Goal: Check status

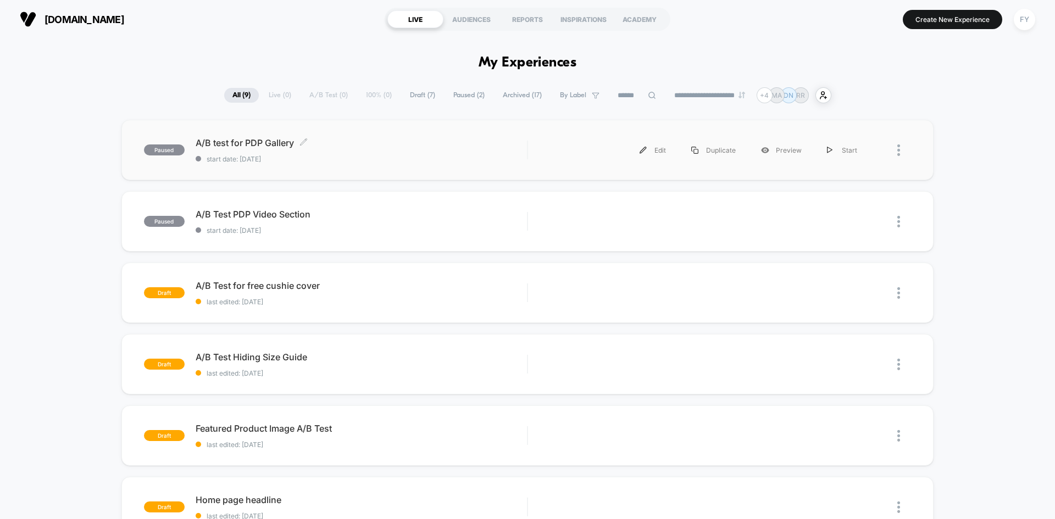
click at [467, 155] on span "start date: [DATE]" at bounding box center [361, 159] width 331 height 8
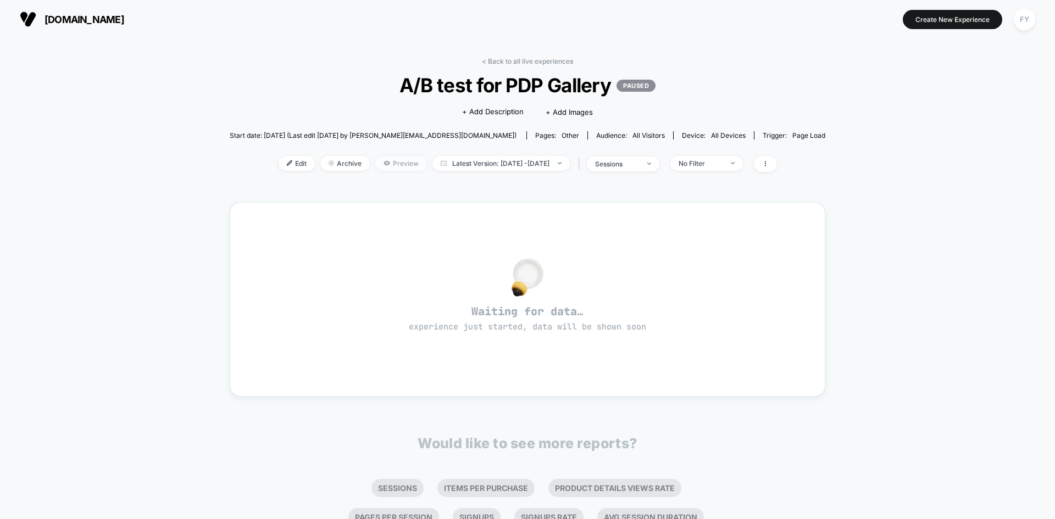
click at [406, 167] on span "Preview" at bounding box center [401, 163] width 52 height 15
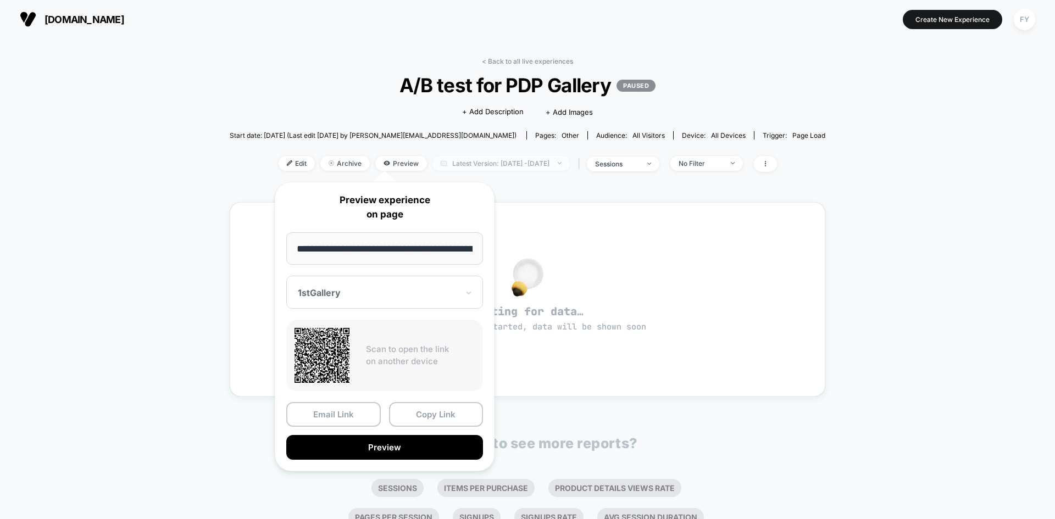
click at [530, 164] on span "Latest Version: [DATE] - [DATE]" at bounding box center [500, 163] width 137 height 15
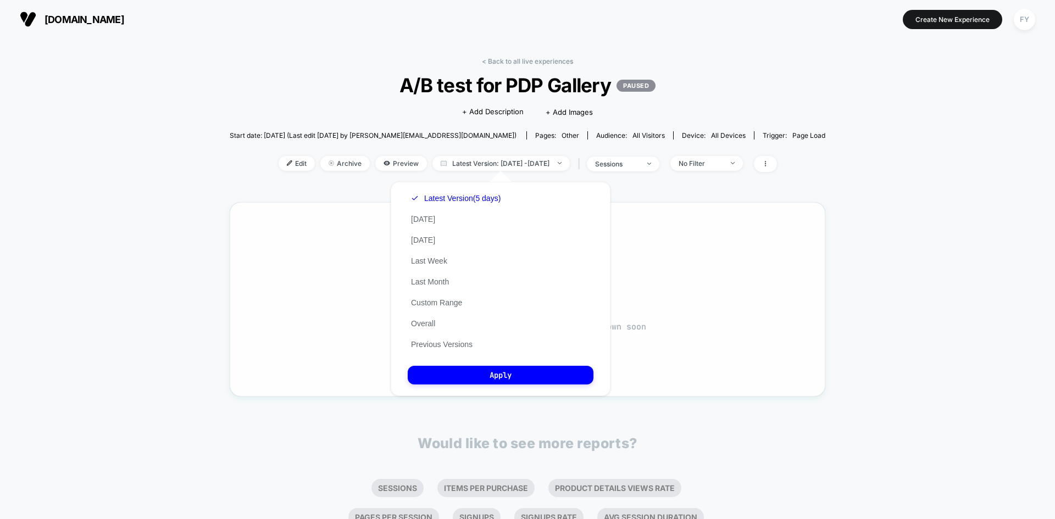
click at [371, 205] on div "Waiting for data… experience just started, data will be shown soon" at bounding box center [528, 299] width 596 height 194
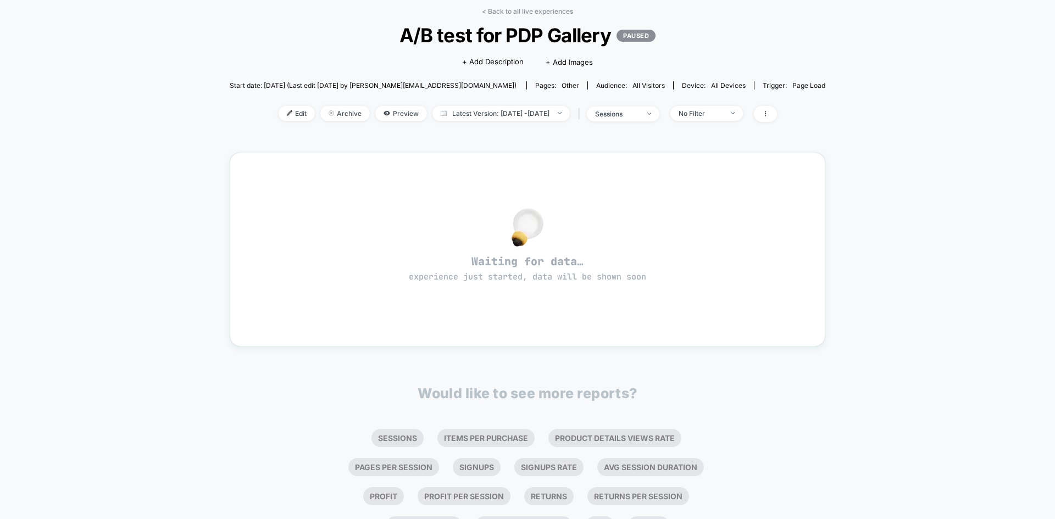
scroll to position [49, 0]
click at [452, 121] on span "Latest Version: [DATE] - [DATE]" at bounding box center [500, 114] width 137 height 15
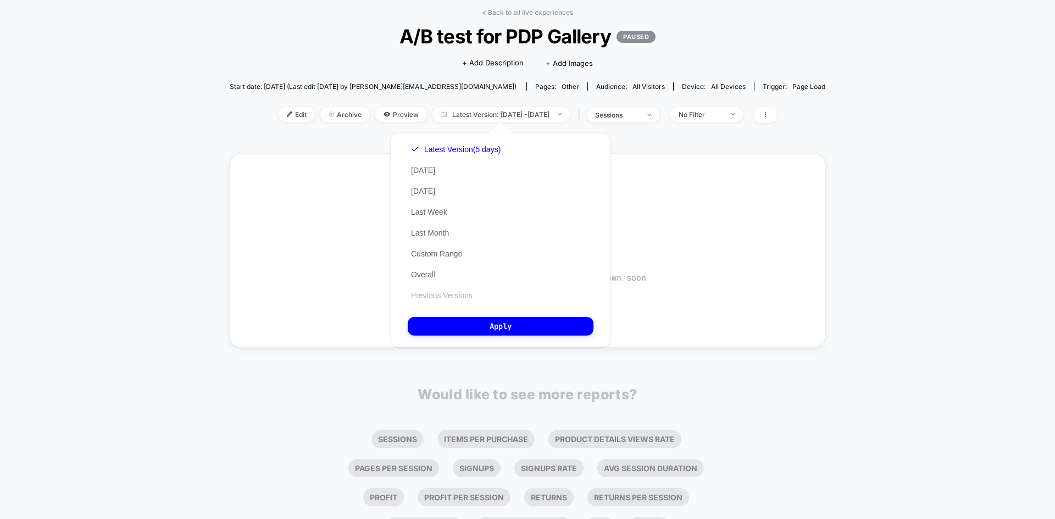
click at [462, 297] on button "Previous Versions" at bounding box center [442, 296] width 68 height 10
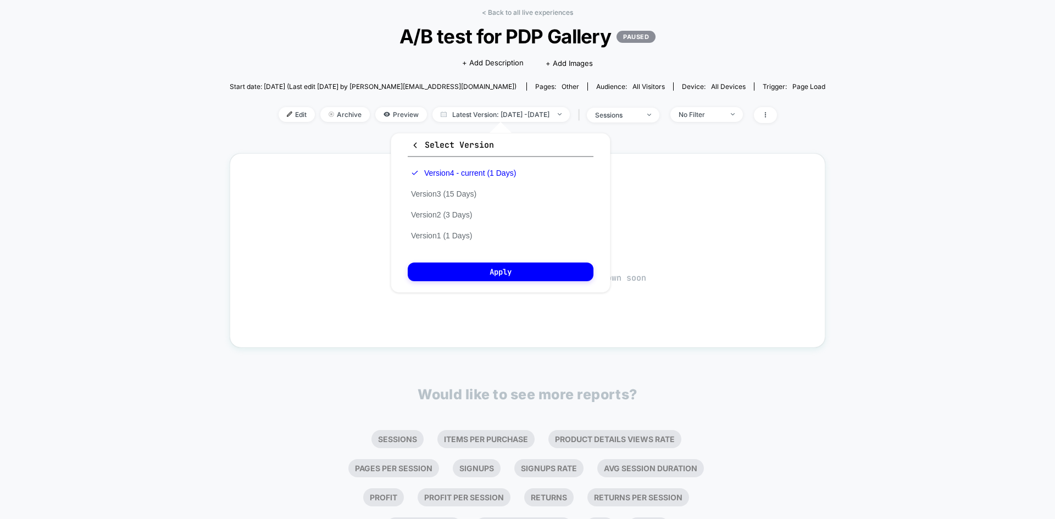
click at [462, 191] on button "Version 3 (15 Days)" at bounding box center [444, 194] width 72 height 10
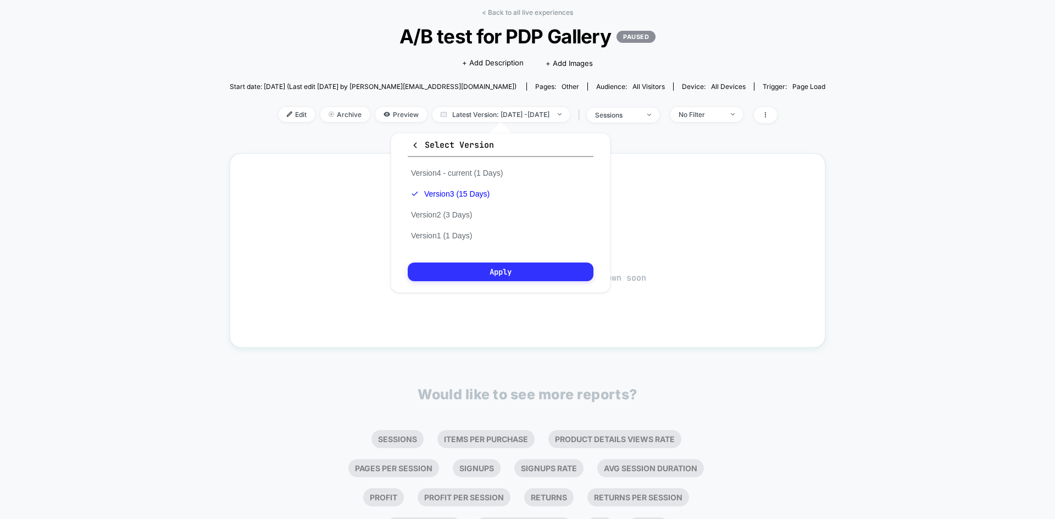
click at [488, 274] on button "Apply" at bounding box center [501, 272] width 186 height 19
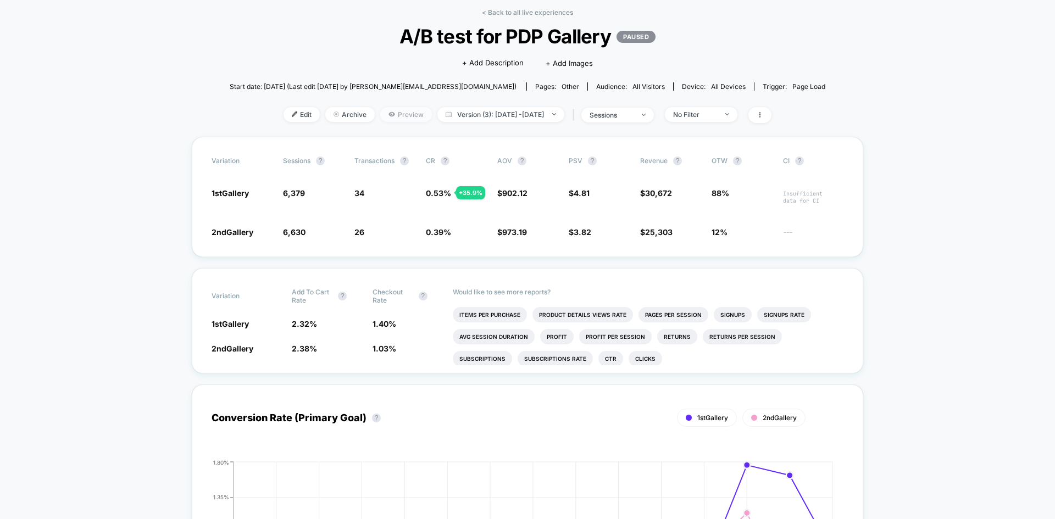
click at [380, 118] on span "Preview" at bounding box center [406, 114] width 52 height 15
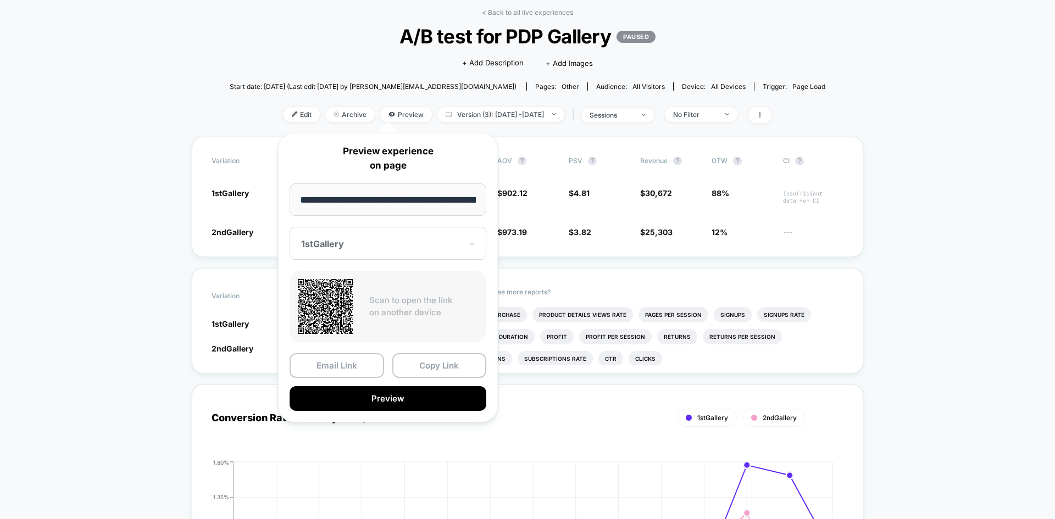
click at [414, 246] on div at bounding box center [381, 243] width 160 height 11
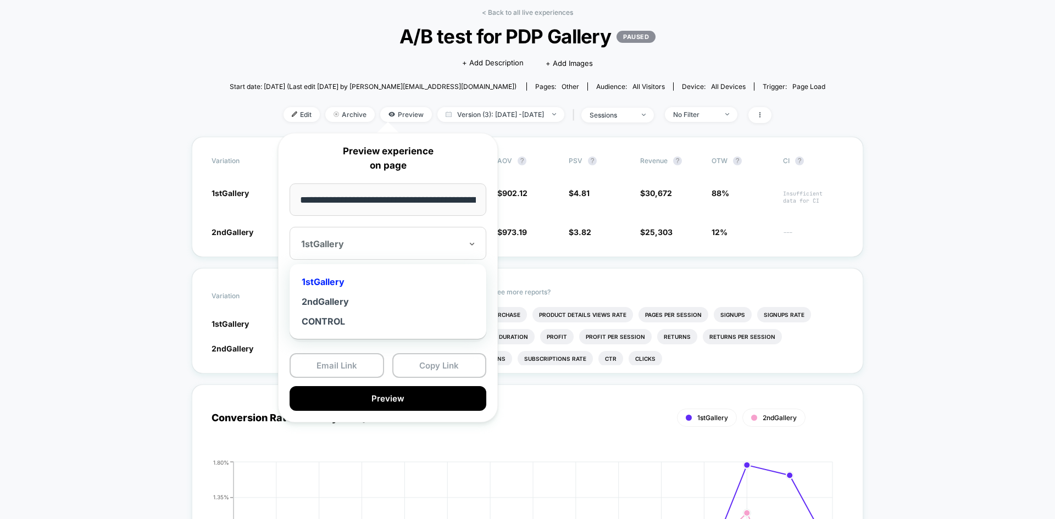
click at [388, 282] on div "1stGallery" at bounding box center [388, 282] width 186 height 20
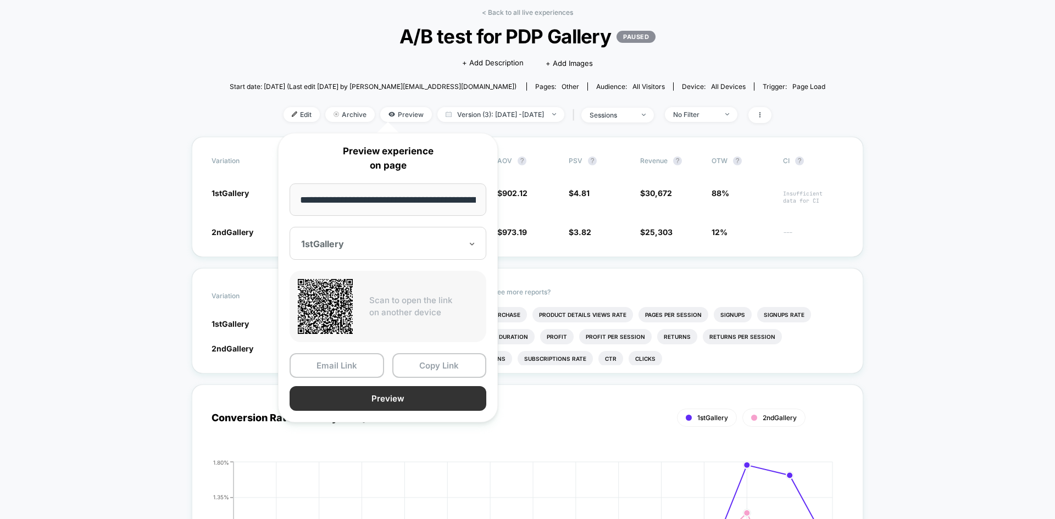
click at [406, 397] on button "Preview" at bounding box center [388, 398] width 197 height 25
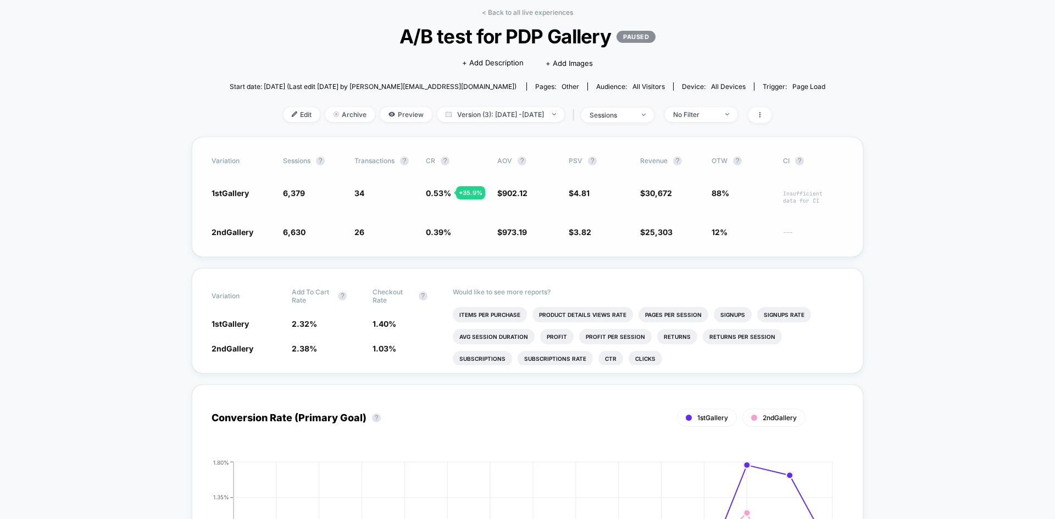
click at [457, 216] on div "Variation Sessions ? Transactions ? CR ? AOV ? PSV ? Revenue ? OTW ? CI ? 1stGa…" at bounding box center [527, 197] width 671 height 120
drag, startPoint x: 568, startPoint y: 190, endPoint x: 604, endPoint y: 204, distance: 38.5
click at [604, 204] on div "Variation Sessions ? Transactions ? CR ? AOV ? PSV ? Revenue ? OTW ? CI ? 1stGa…" at bounding box center [527, 197] width 671 height 120
drag, startPoint x: 587, startPoint y: 234, endPoint x: 618, endPoint y: 242, distance: 31.9
click at [616, 241] on div "Variation Sessions ? Transactions ? CR ? AOV ? PSV ? Revenue ? OTW ? CI ? 1stGa…" at bounding box center [527, 197] width 671 height 120
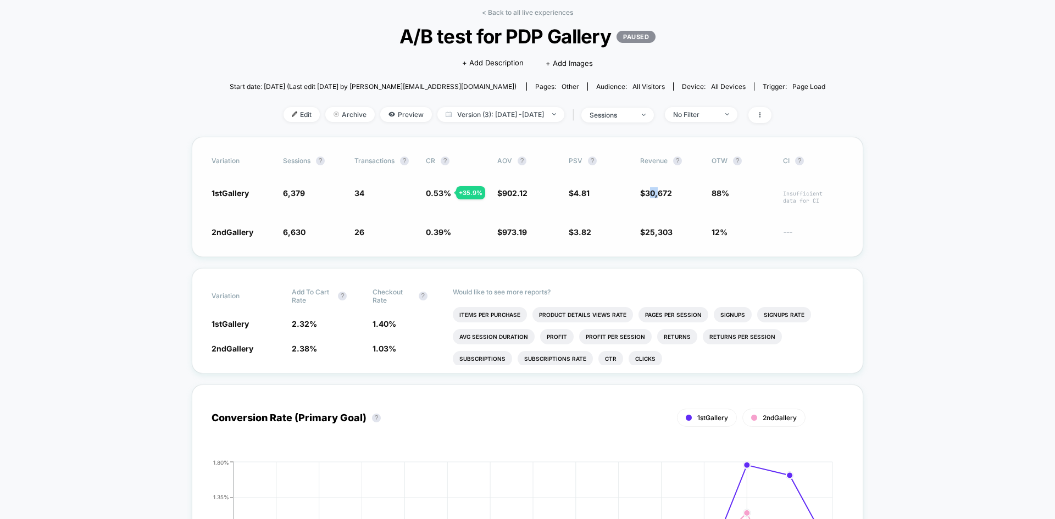
drag, startPoint x: 650, startPoint y: 188, endPoint x: 677, endPoint y: 210, distance: 35.1
click at [666, 193] on span "$ 30,672 + 26 %" at bounding box center [670, 195] width 60 height 17
drag, startPoint x: 654, startPoint y: 236, endPoint x: 755, endPoint y: 257, distance: 103.8
click at [698, 248] on div "Variation Sessions ? Transactions ? CR ? AOV ? PSV ? Revenue ? OTW ? CI ? 1stGa…" at bounding box center [527, 197] width 671 height 120
click at [394, 117] on span "Preview" at bounding box center [406, 114] width 52 height 15
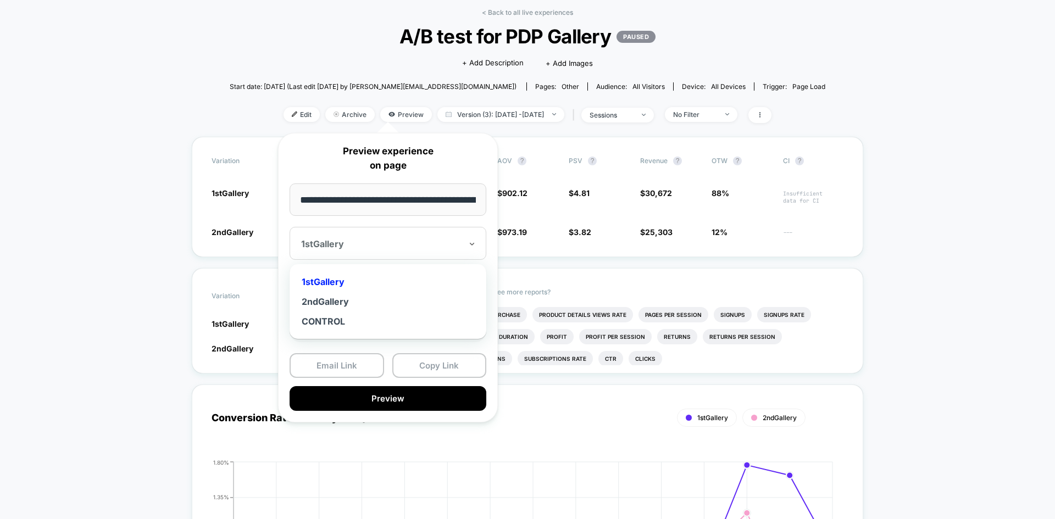
drag, startPoint x: 387, startPoint y: 242, endPoint x: 364, endPoint y: 280, distance: 44.9
click at [387, 242] on div at bounding box center [381, 243] width 160 height 11
click at [345, 303] on div "2ndGallery" at bounding box center [388, 302] width 186 height 20
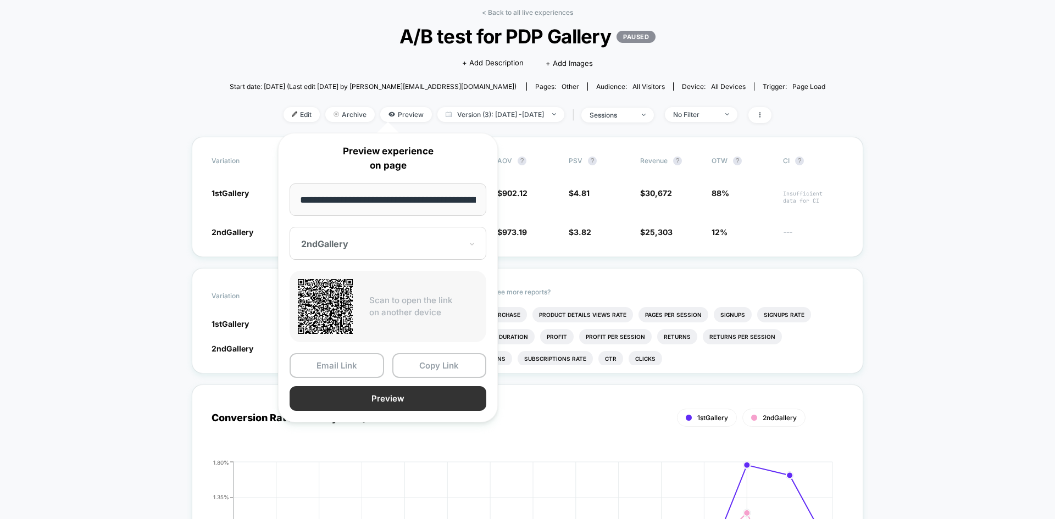
click at [383, 394] on button "Preview" at bounding box center [388, 398] width 197 height 25
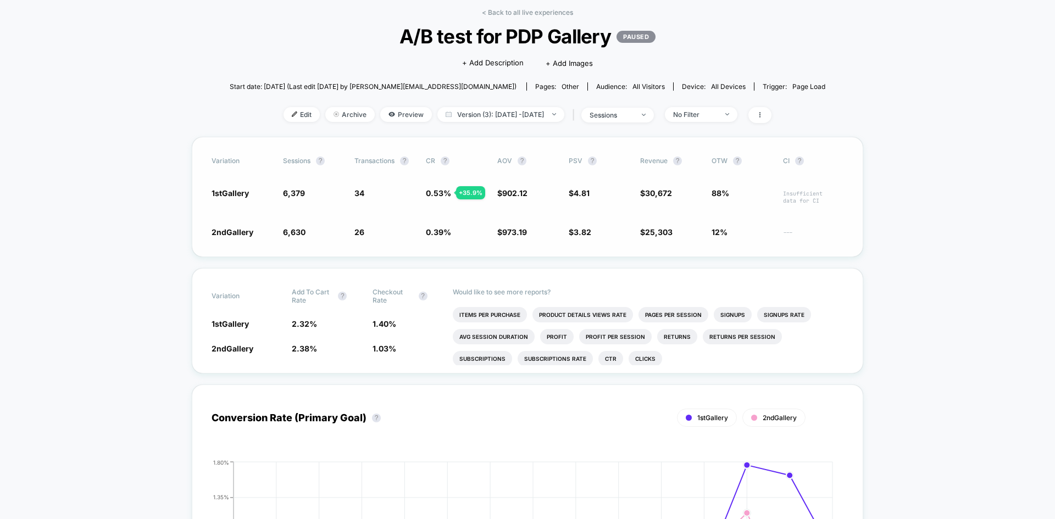
drag, startPoint x: 848, startPoint y: 95, endPoint x: 789, endPoint y: 136, distance: 71.8
